Goal: Transaction & Acquisition: Purchase product/service

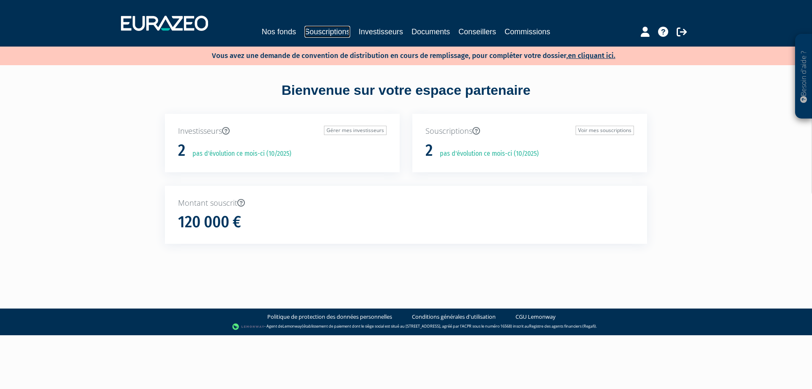
click at [333, 32] on link "Souscriptions" at bounding box center [327, 32] width 46 height 12
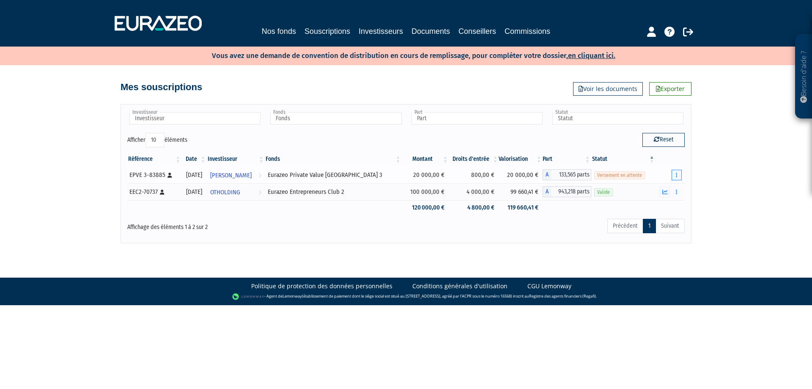
click at [676, 176] on icon "button" at bounding box center [676, 174] width 1 height 5
click at [642, 206] on link "Réaliser le versement" at bounding box center [647, 206] width 63 height 14
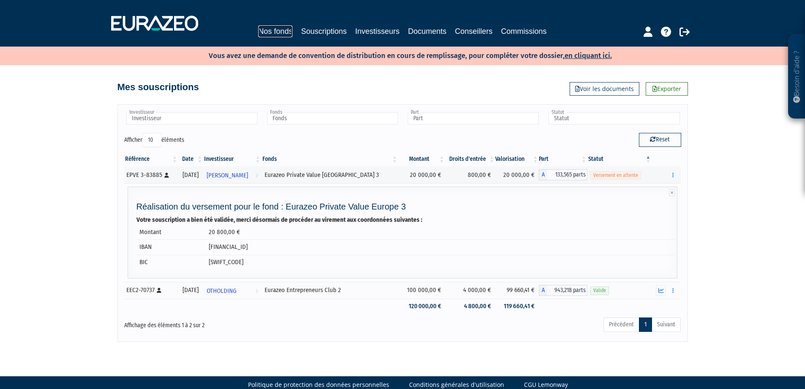
click at [278, 33] on link "Nos fonds" at bounding box center [275, 31] width 34 height 12
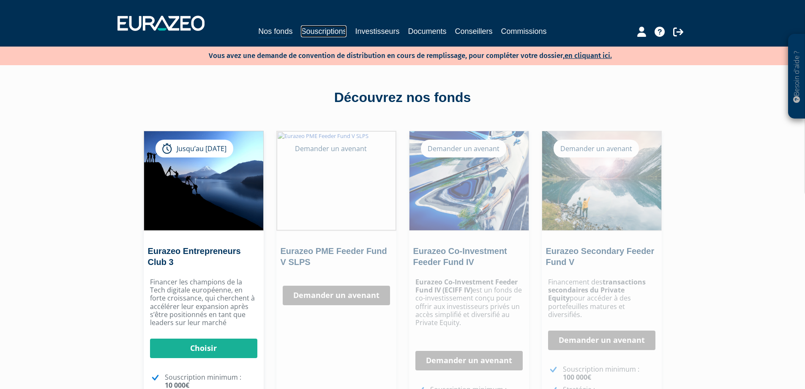
click at [324, 30] on link "Souscriptions" at bounding box center [324, 31] width 46 height 12
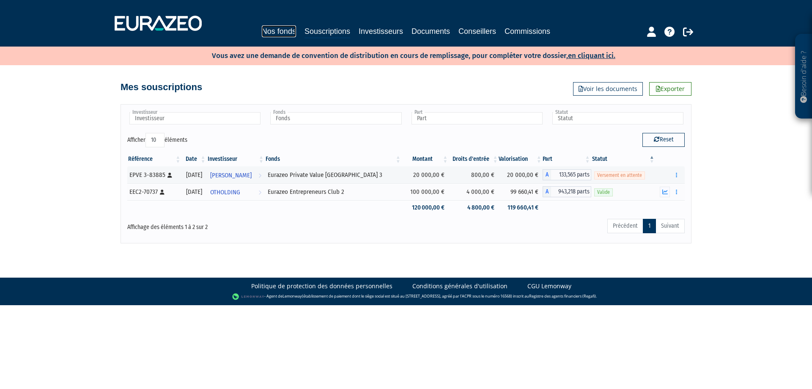
click at [289, 32] on link "Nos fonds" at bounding box center [279, 31] width 34 height 12
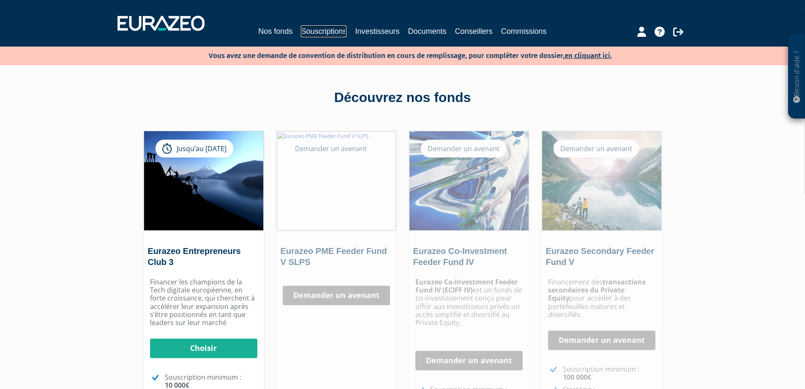
click at [312, 33] on link "Souscriptions" at bounding box center [324, 31] width 46 height 12
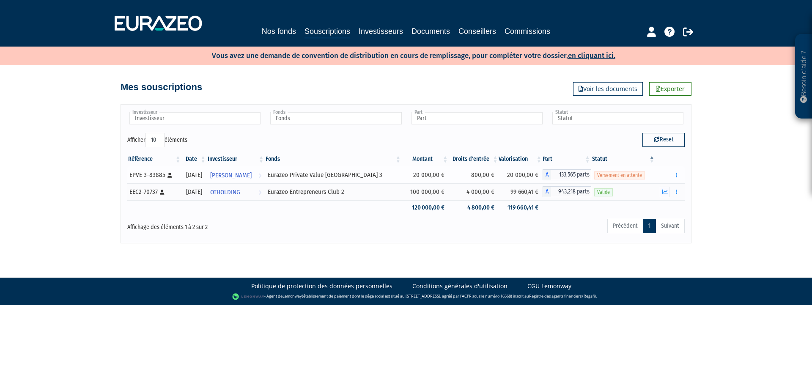
drag, startPoint x: 143, startPoint y: 175, endPoint x: 593, endPoint y: 169, distance: 450.3
click at [593, 169] on tr "EPVE 3-83885 [Français] Personne physique [DATE] [PERSON_NAME] Voir l'investiss…" at bounding box center [405, 174] width 557 height 17
click at [676, 173] on icon "button" at bounding box center [676, 174] width 1 height 5
click at [649, 208] on link "Réaliser le versement" at bounding box center [647, 206] width 63 height 14
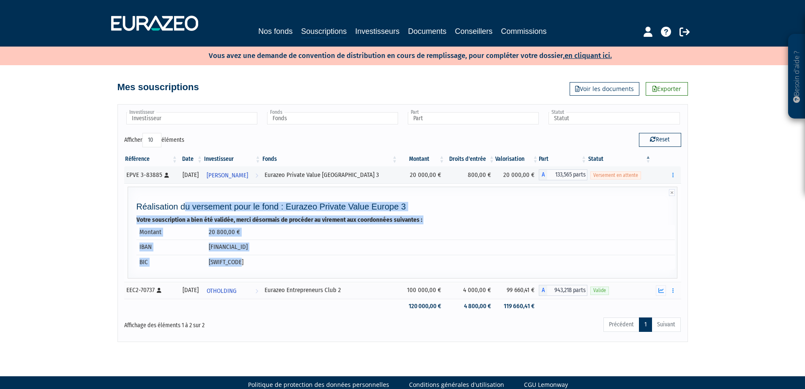
drag, startPoint x: 140, startPoint y: 203, endPoint x: 317, endPoint y: 280, distance: 192.6
click at [281, 262] on div "Réalisation du versement pour le fond : Eurazeo Private Value Europe 3 Votre so…" at bounding box center [402, 239] width 545 height 74
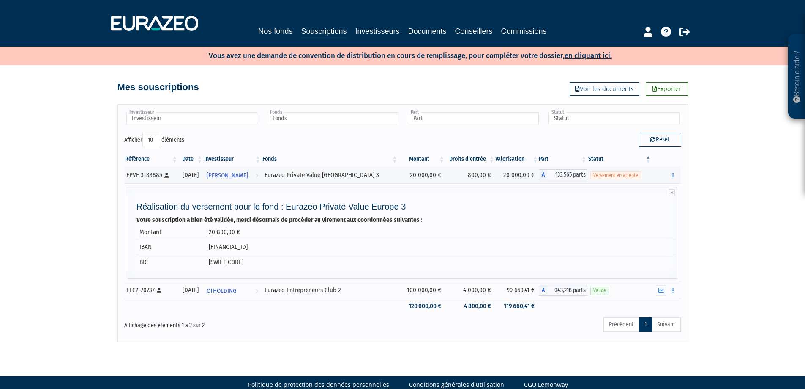
click at [54, 259] on div "Besoin d'aide ? × J'ai besoin d'aide Si vous avez une question à propos du fonc…" at bounding box center [402, 171] width 805 height 342
